Goal: Check status: Check status

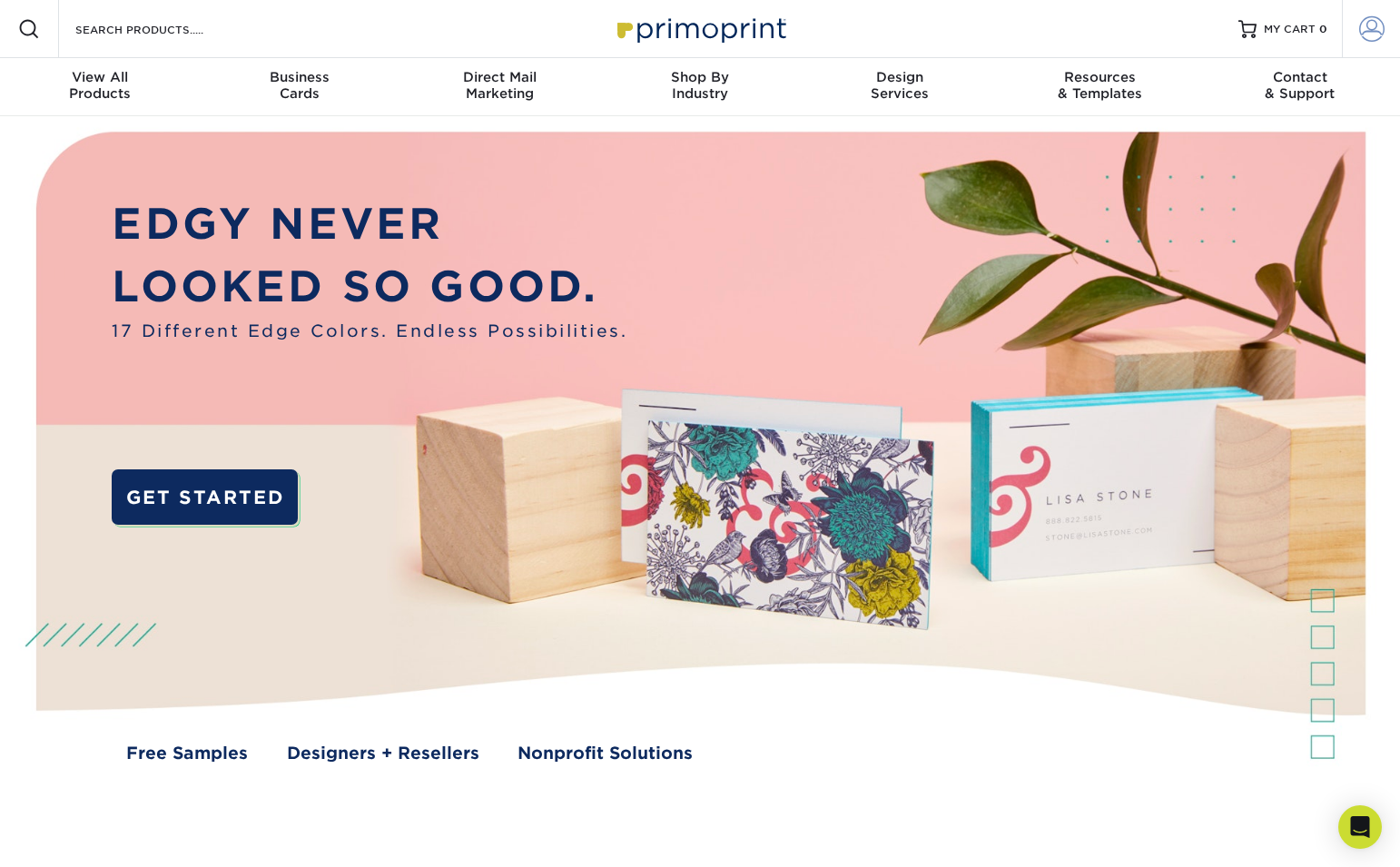
type input "[EMAIL_ADDRESS][DOMAIN_NAME]"
click at [1368, 46] on link "Account" at bounding box center [1371, 29] width 58 height 58
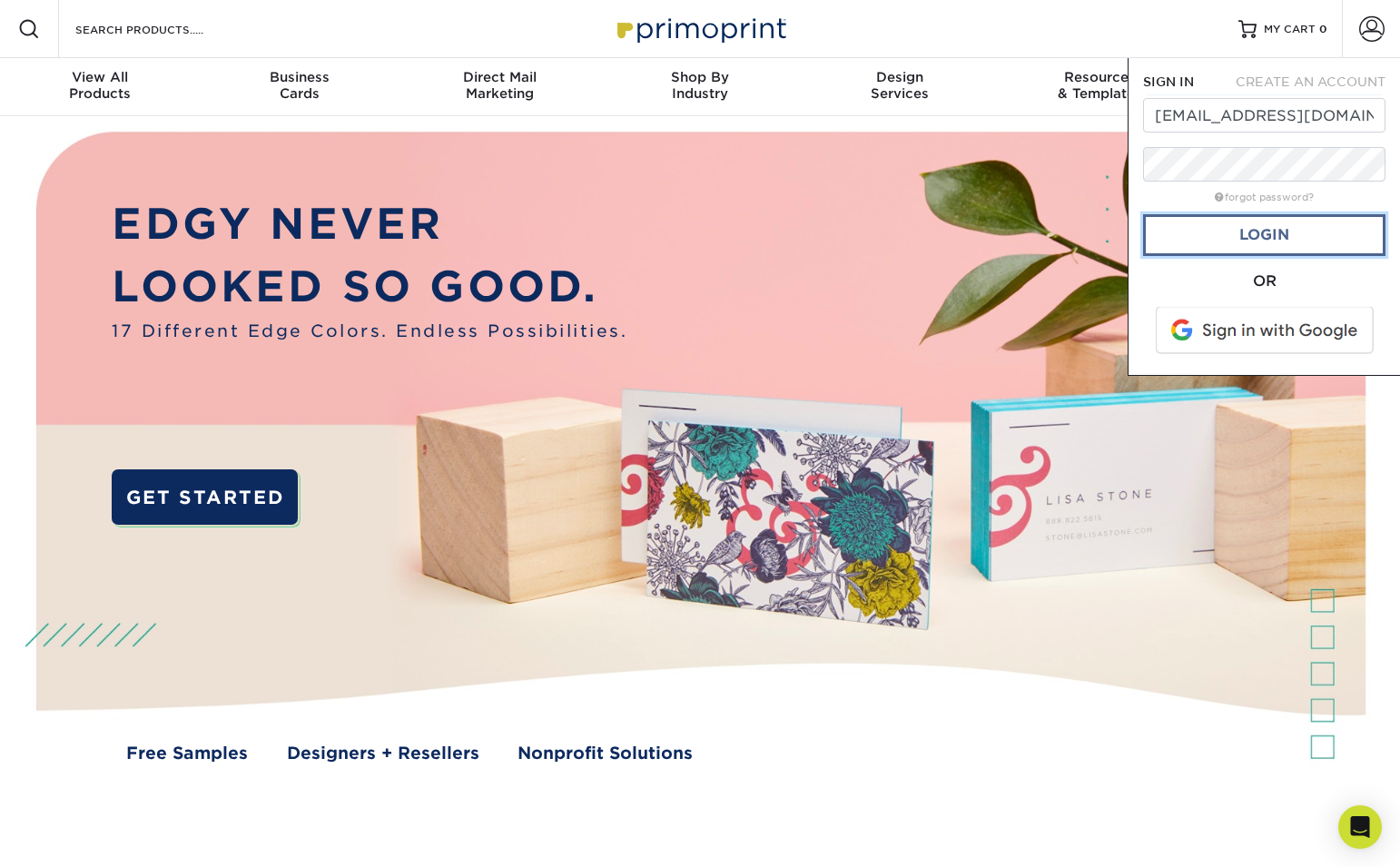
click at [1249, 251] on link "Login" at bounding box center [1263, 235] width 242 height 42
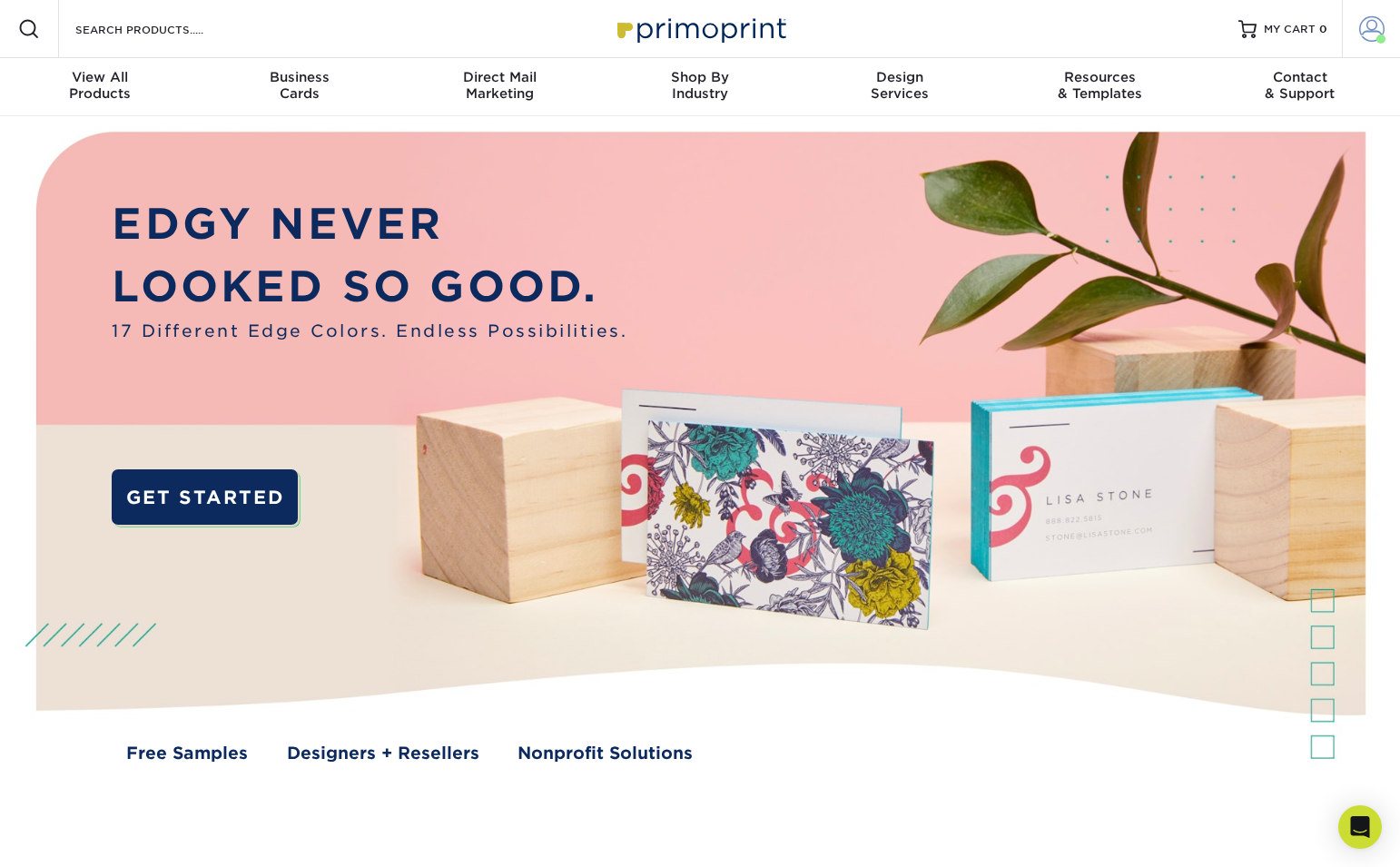
click at [1356, 36] on link "Account" at bounding box center [1371, 29] width 58 height 58
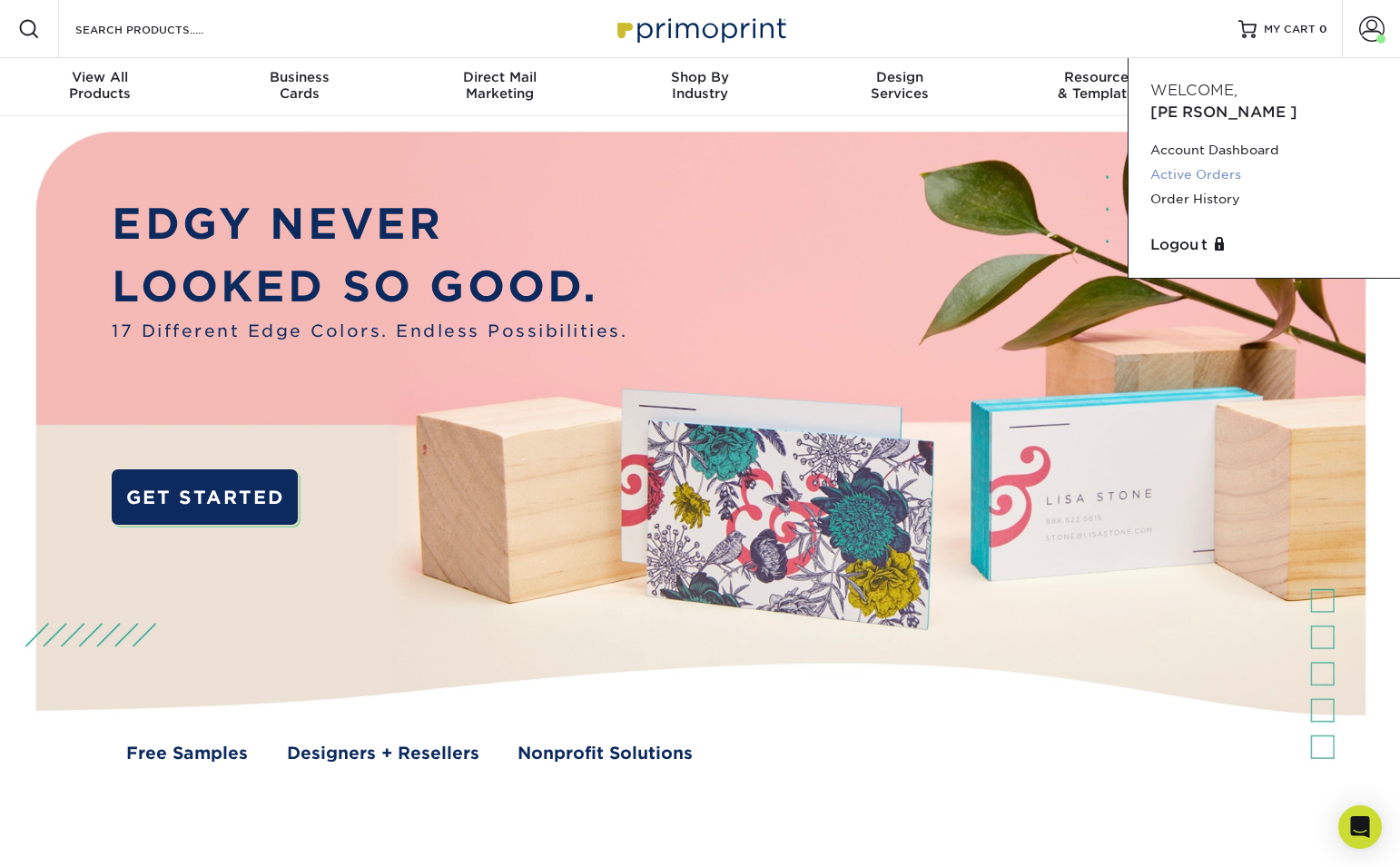
click at [1222, 163] on link "Active Orders" at bounding box center [1264, 175] width 228 height 24
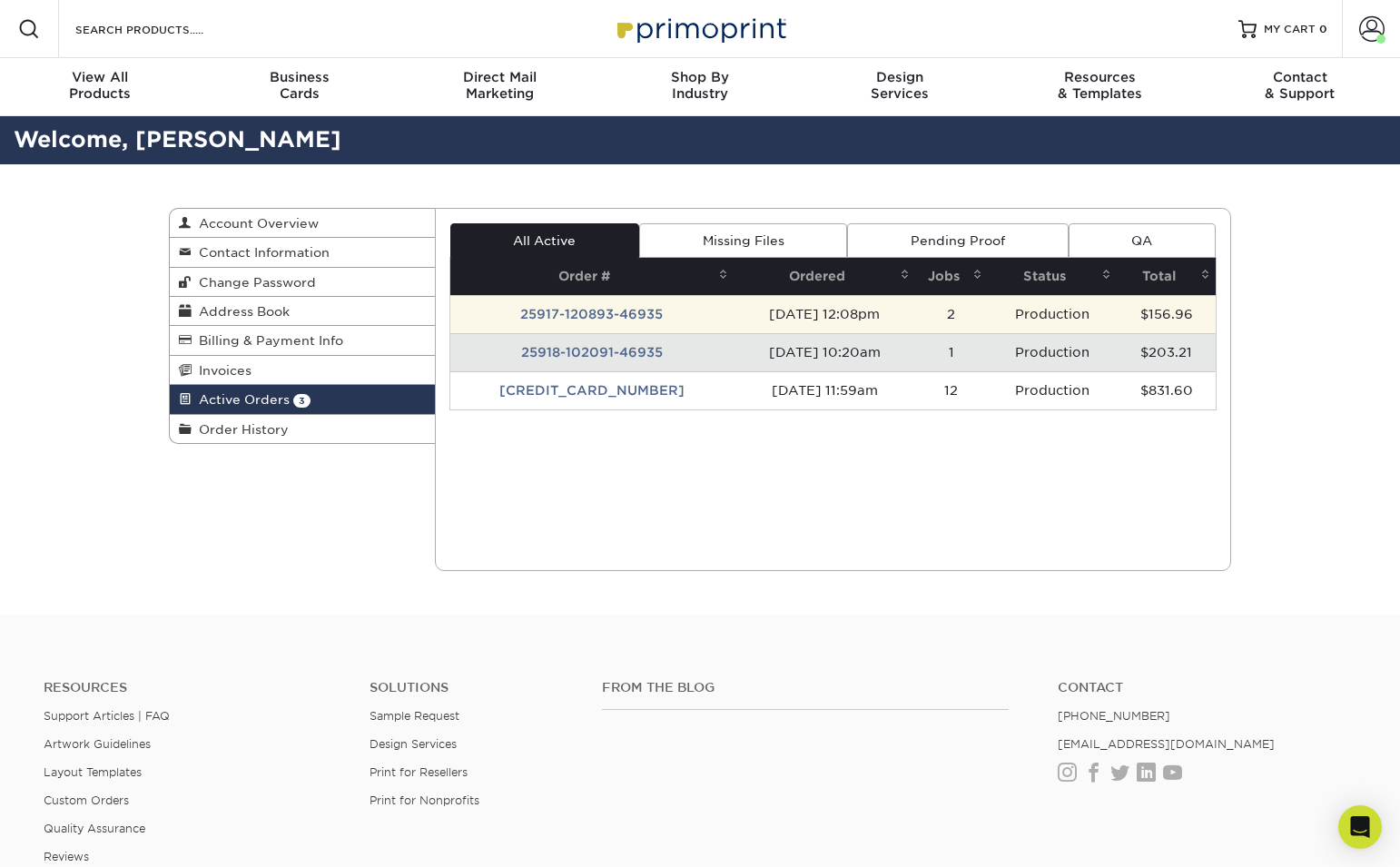
click at [639, 318] on td "25917-120893-46935" at bounding box center [593, 314] width 284 height 38
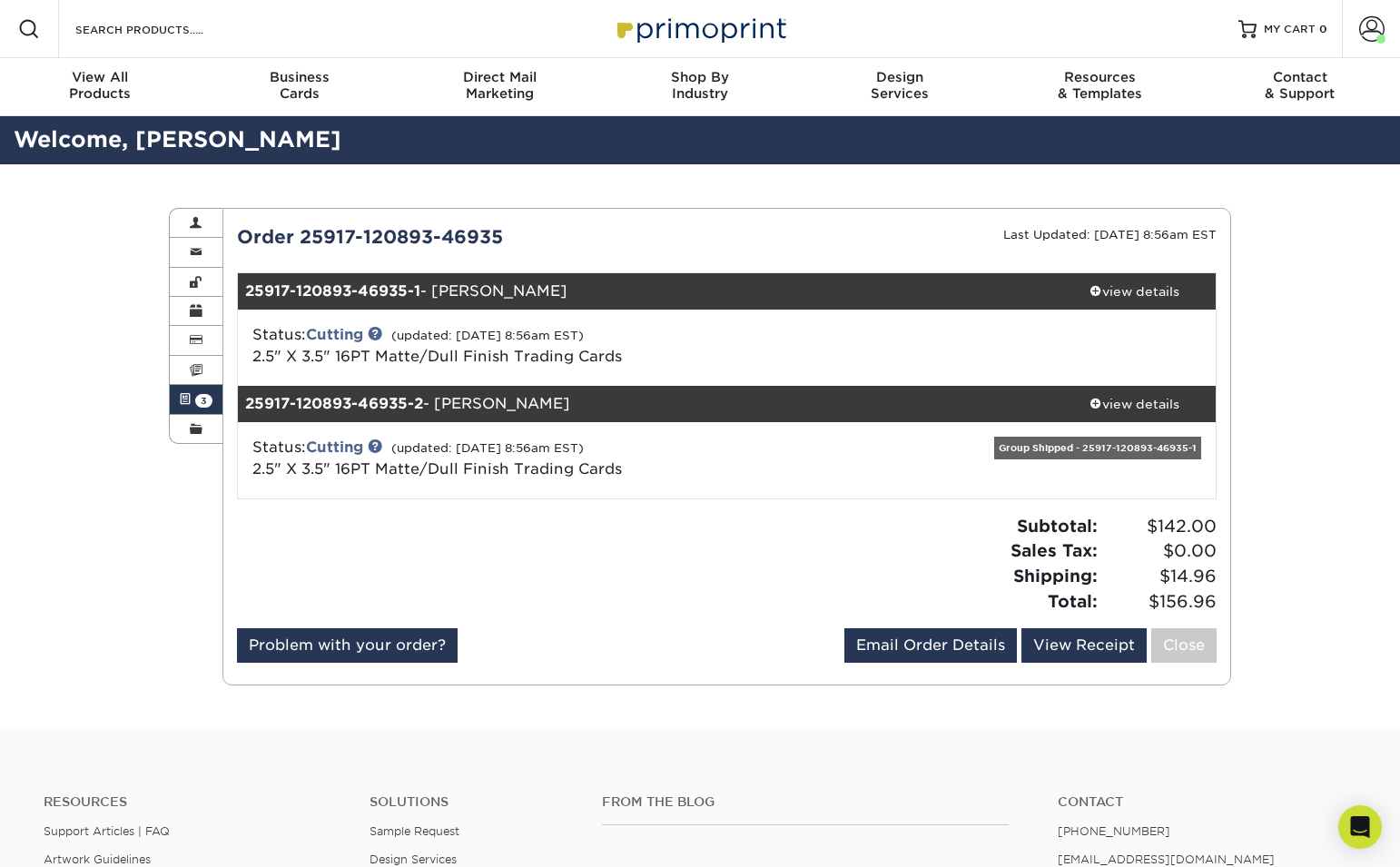
click at [189, 395] on span at bounding box center [185, 399] width 13 height 15
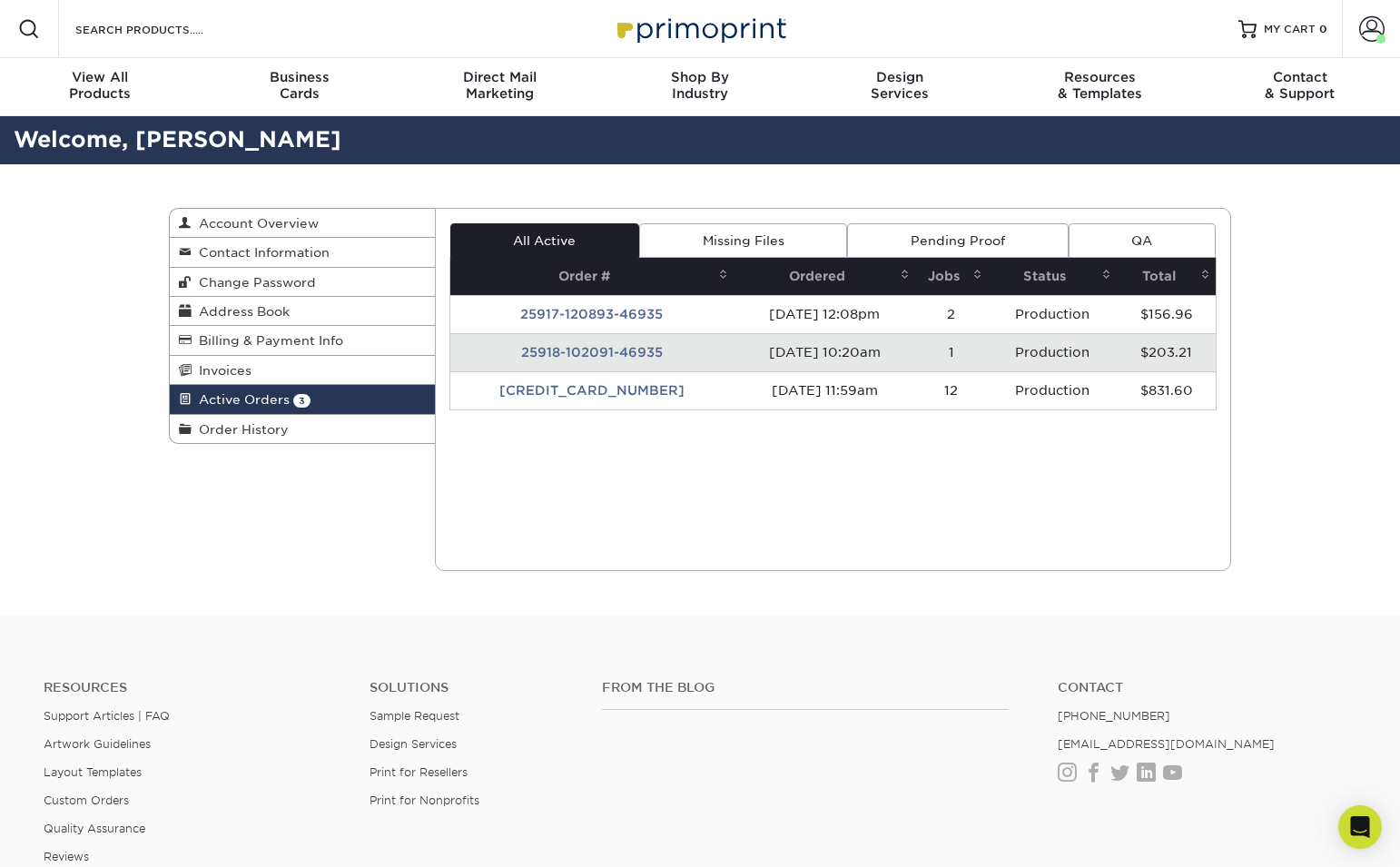
click at [776, 356] on td "[DATE] 10:20am" at bounding box center [824, 352] width 181 height 38
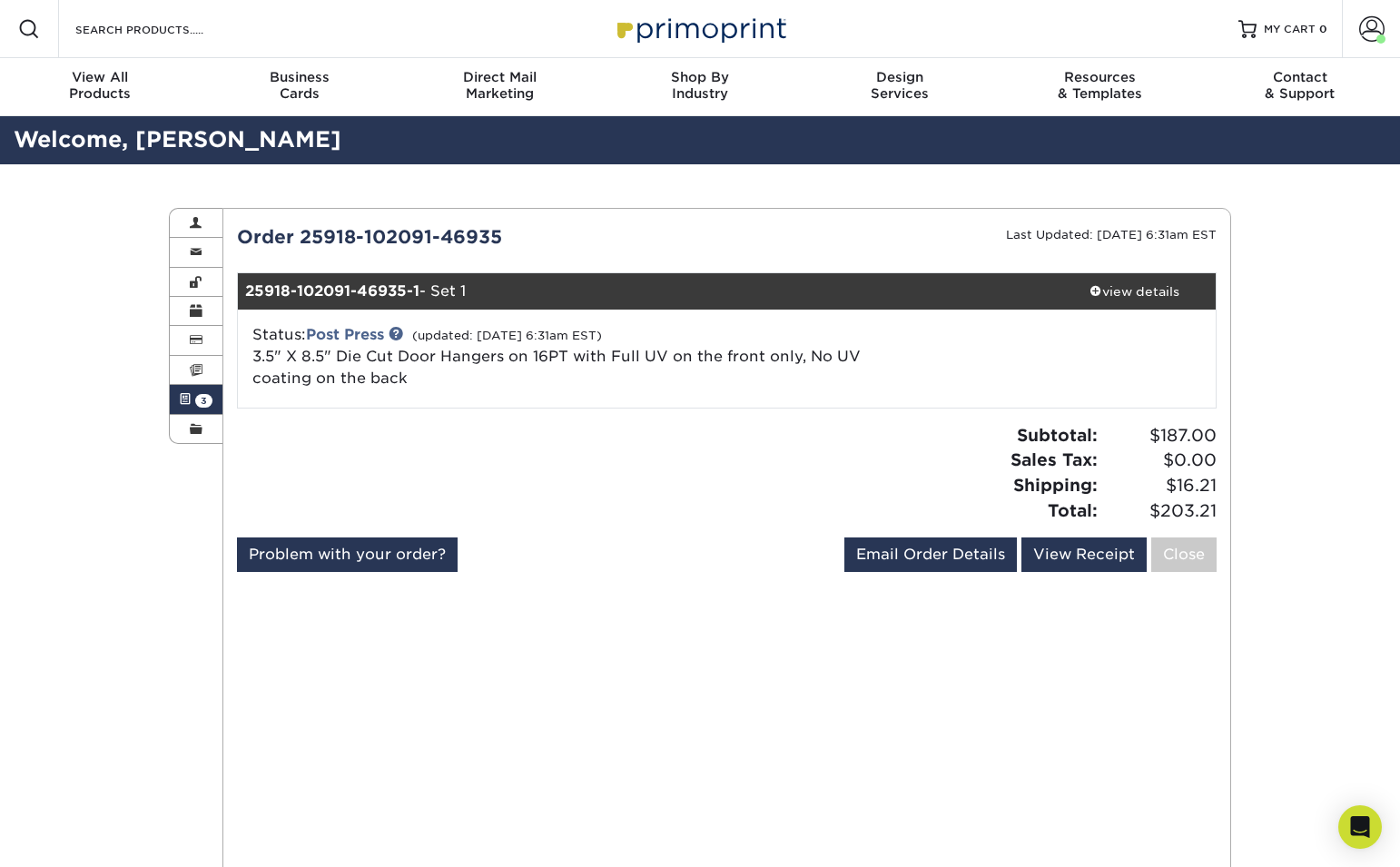
click at [199, 402] on span "3" at bounding box center [204, 400] width 17 height 14
